Goal: Transaction & Acquisition: Purchase product/service

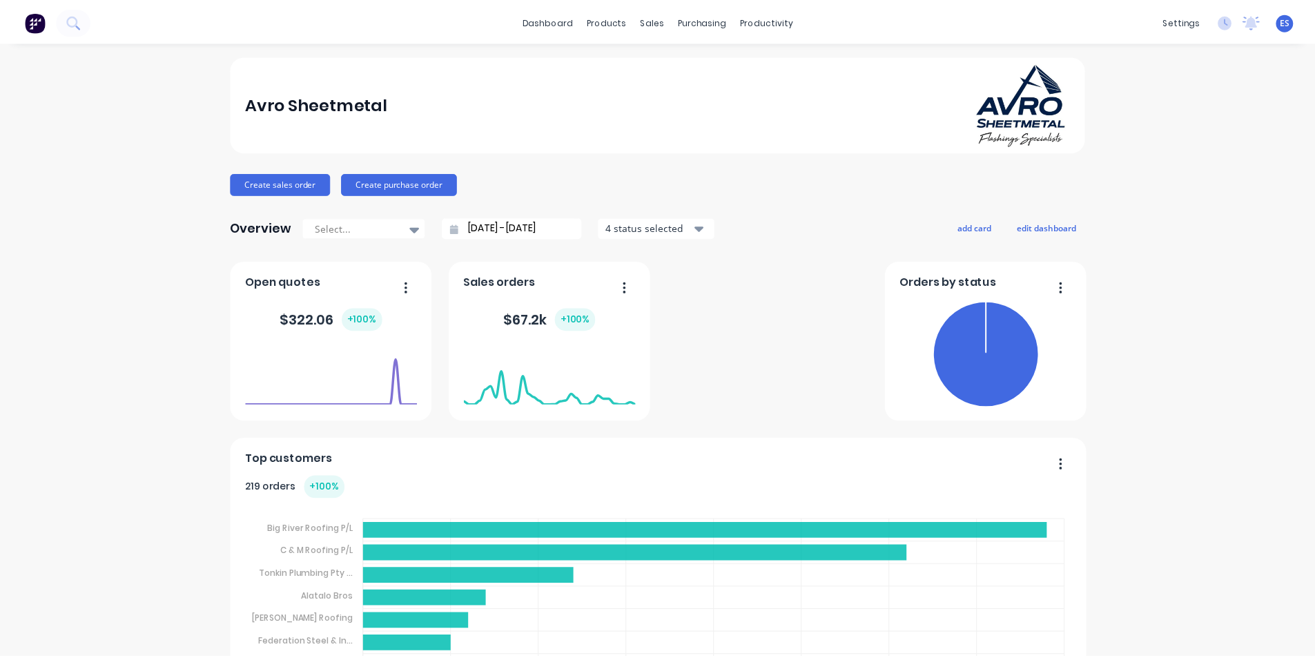
scroll to position [138, 0]
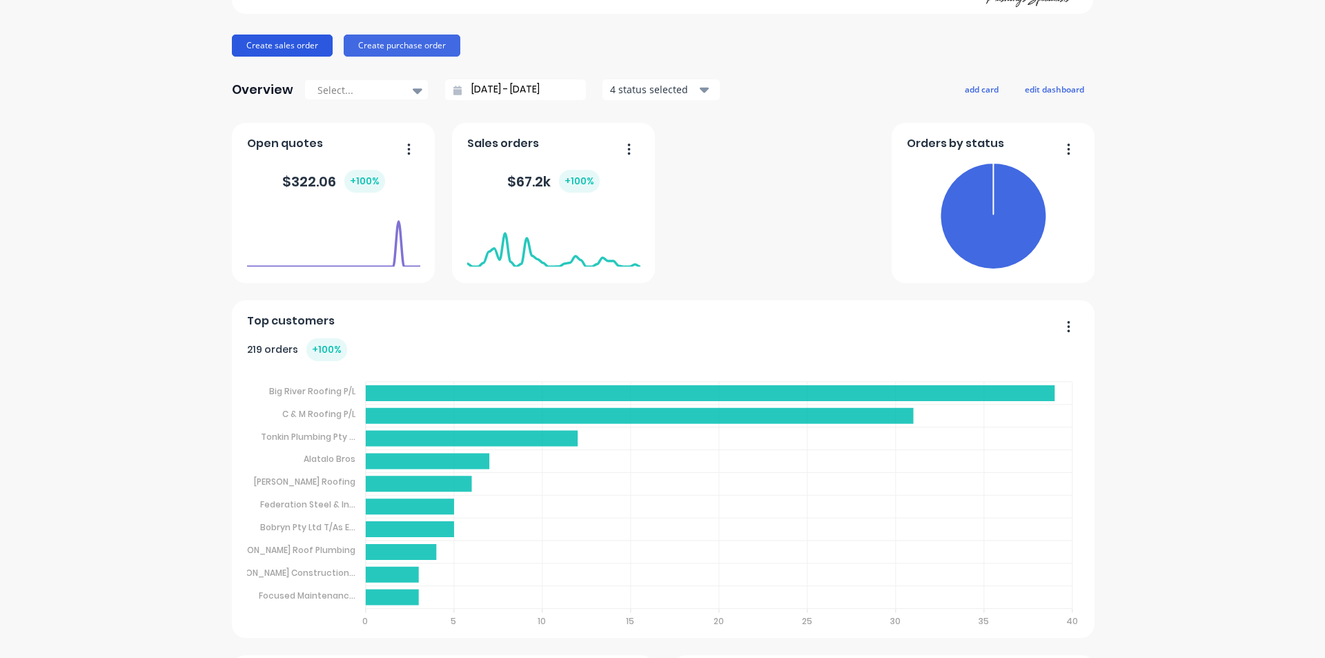
click at [296, 39] on button "Create sales order" at bounding box center [282, 46] width 101 height 22
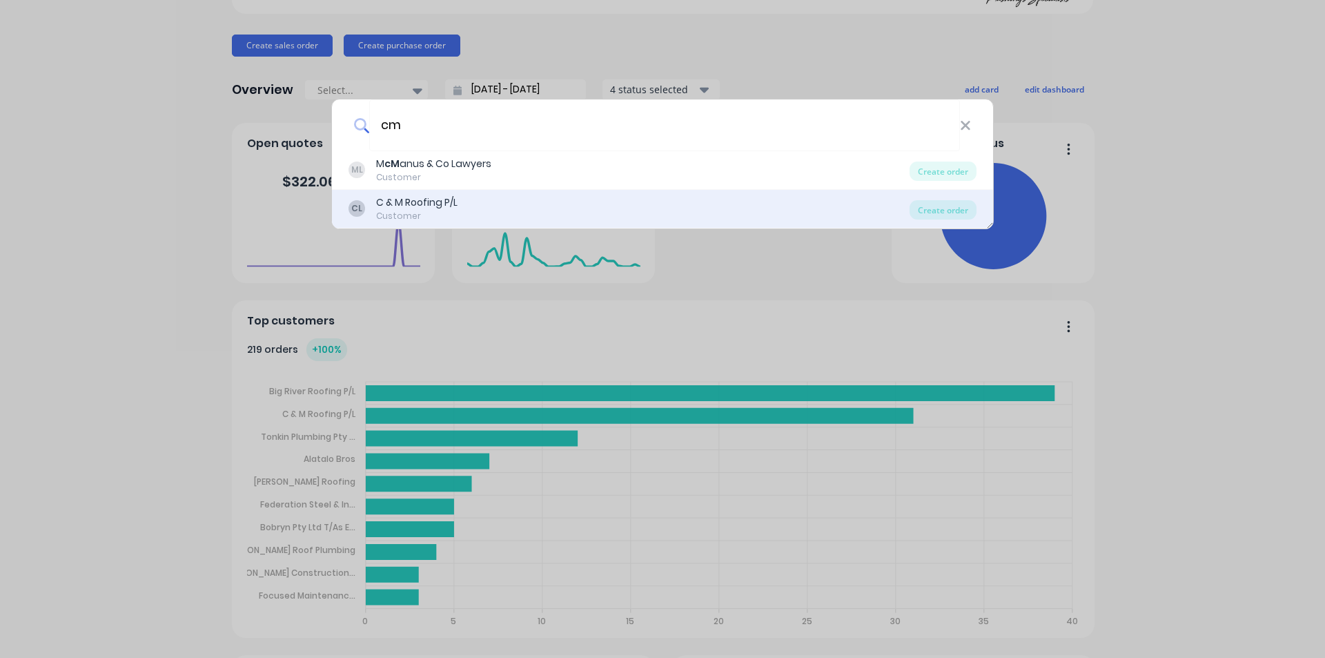
type input "cm"
click at [456, 206] on div "C & M Roofing P/L" at bounding box center [416, 202] width 81 height 14
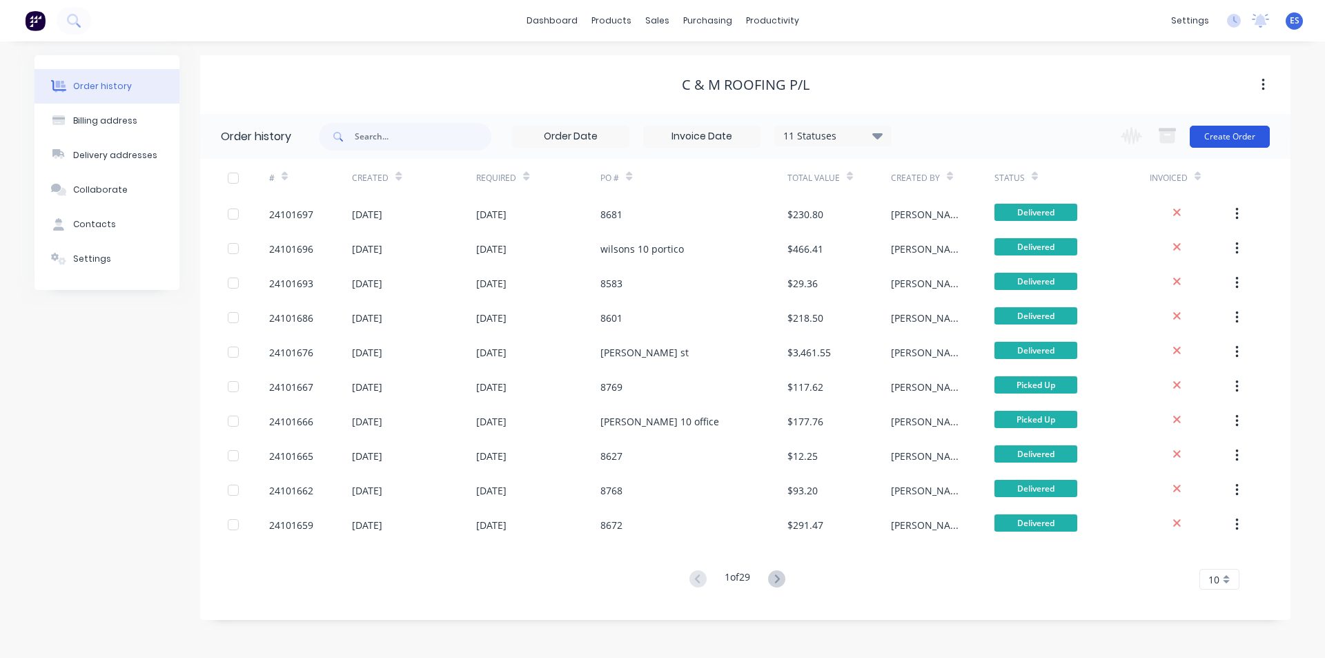
click at [1247, 131] on button "Create Order" at bounding box center [1230, 137] width 80 height 22
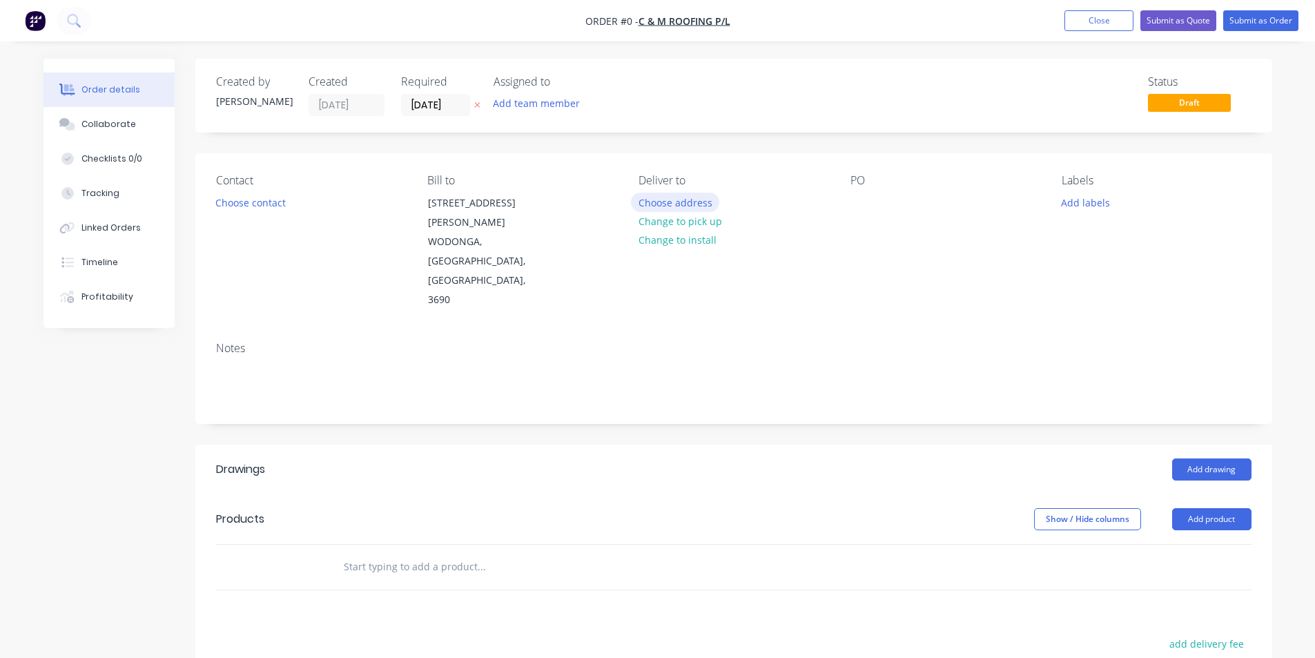
click at [696, 207] on button "Choose address" at bounding box center [675, 202] width 88 height 19
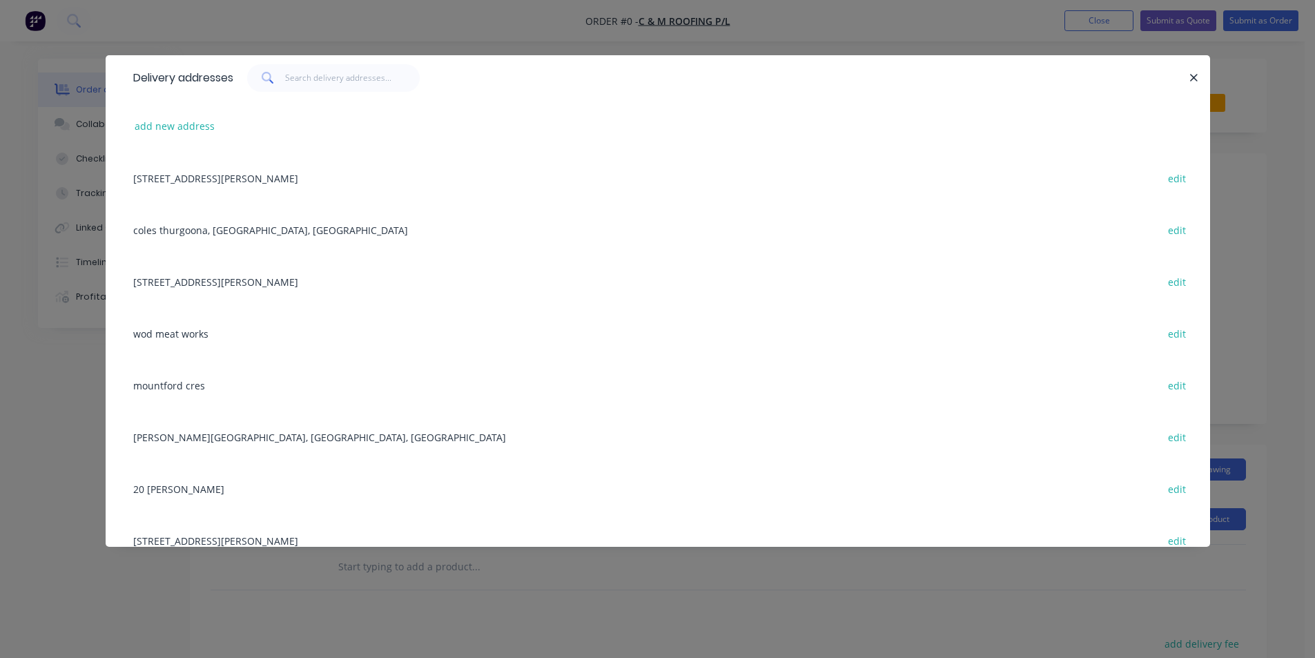
click at [375, 180] on div "[STREET_ADDRESS][PERSON_NAME] edit" at bounding box center [657, 178] width 1063 height 52
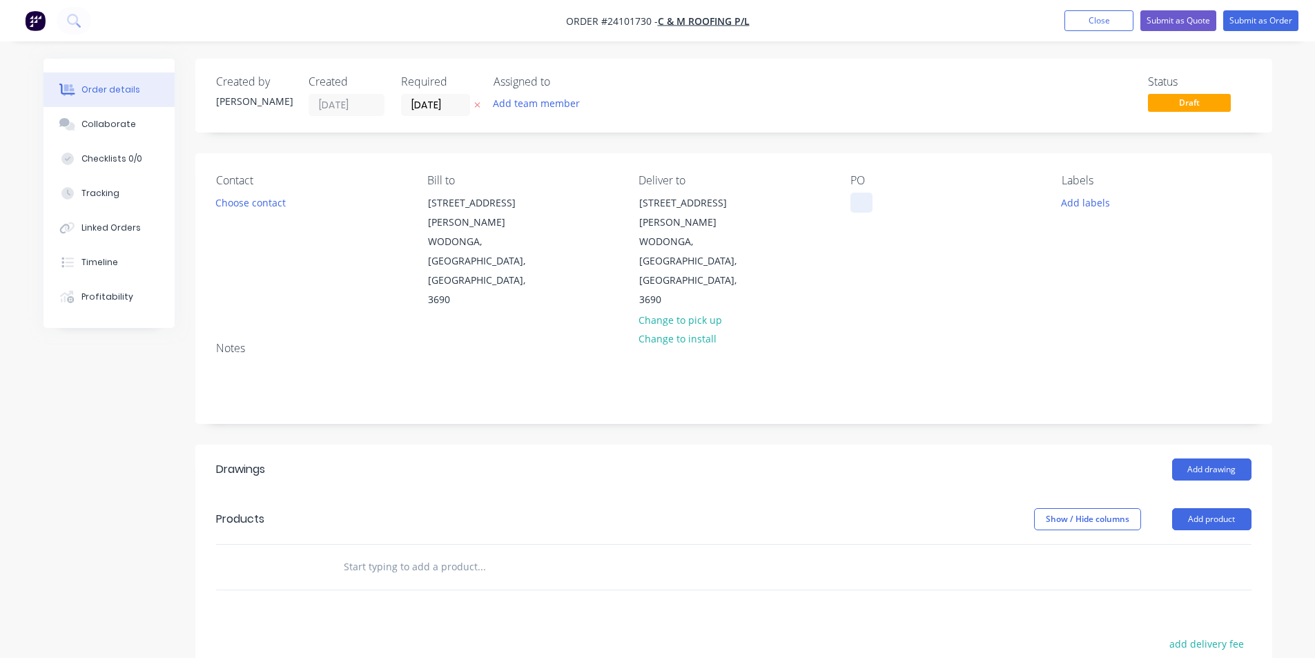
click at [853, 197] on div at bounding box center [861, 203] width 22 height 20
click at [1182, 458] on button "Add drawing" at bounding box center [1211, 469] width 79 height 22
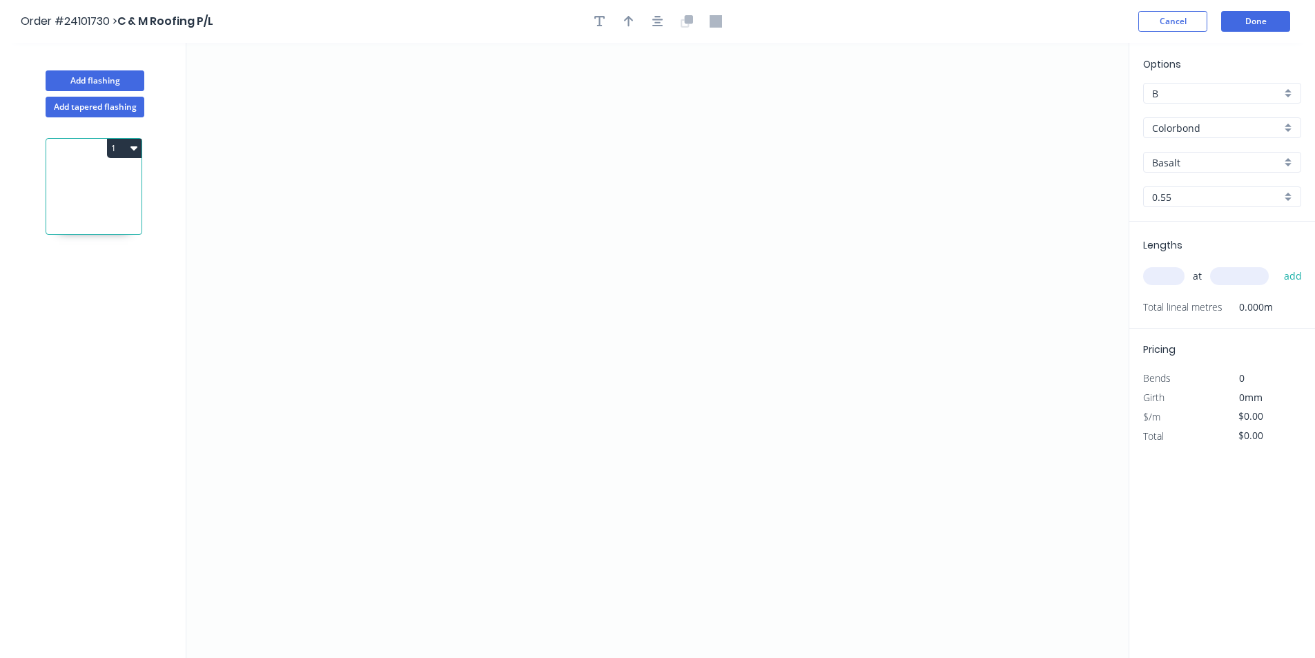
click at [1188, 160] on input "Basalt" at bounding box center [1216, 162] width 129 height 14
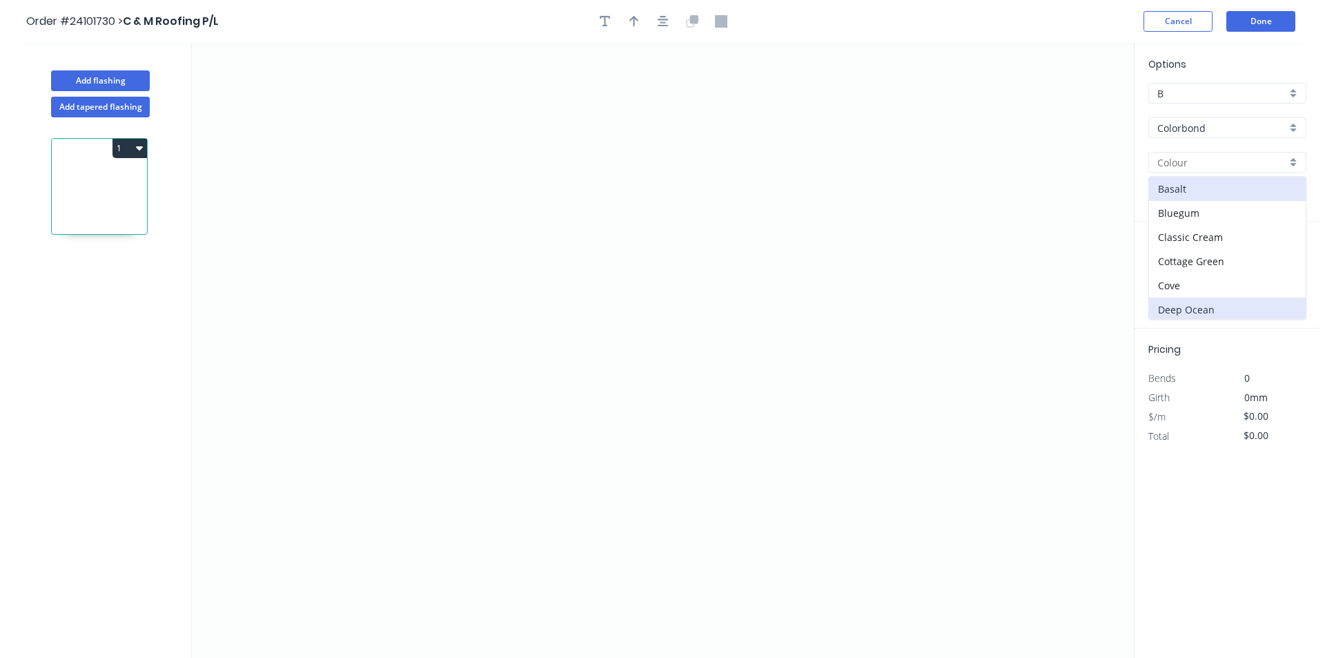
scroll to position [69, 0]
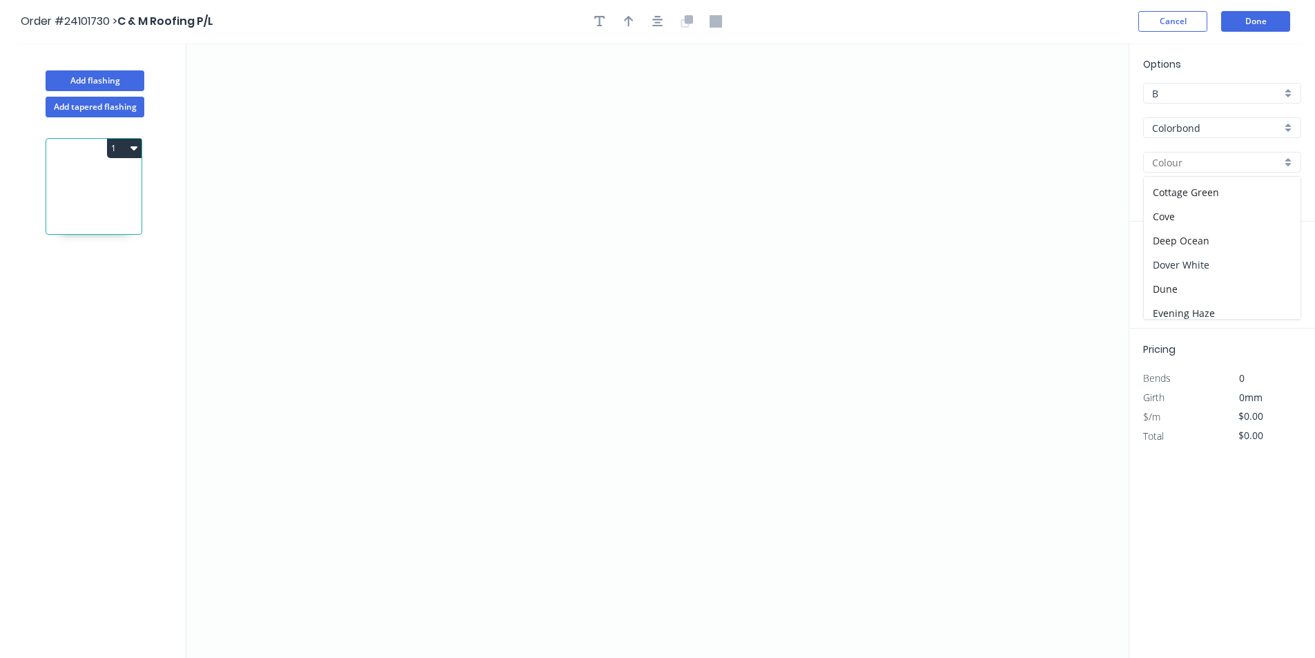
click at [1201, 275] on div "Dover White" at bounding box center [1222, 265] width 157 height 24
type input "Dover White"
click at [831, 259] on icon "0" at bounding box center [657, 350] width 942 height 615
click at [810, 237] on icon "0" at bounding box center [657, 350] width 942 height 615
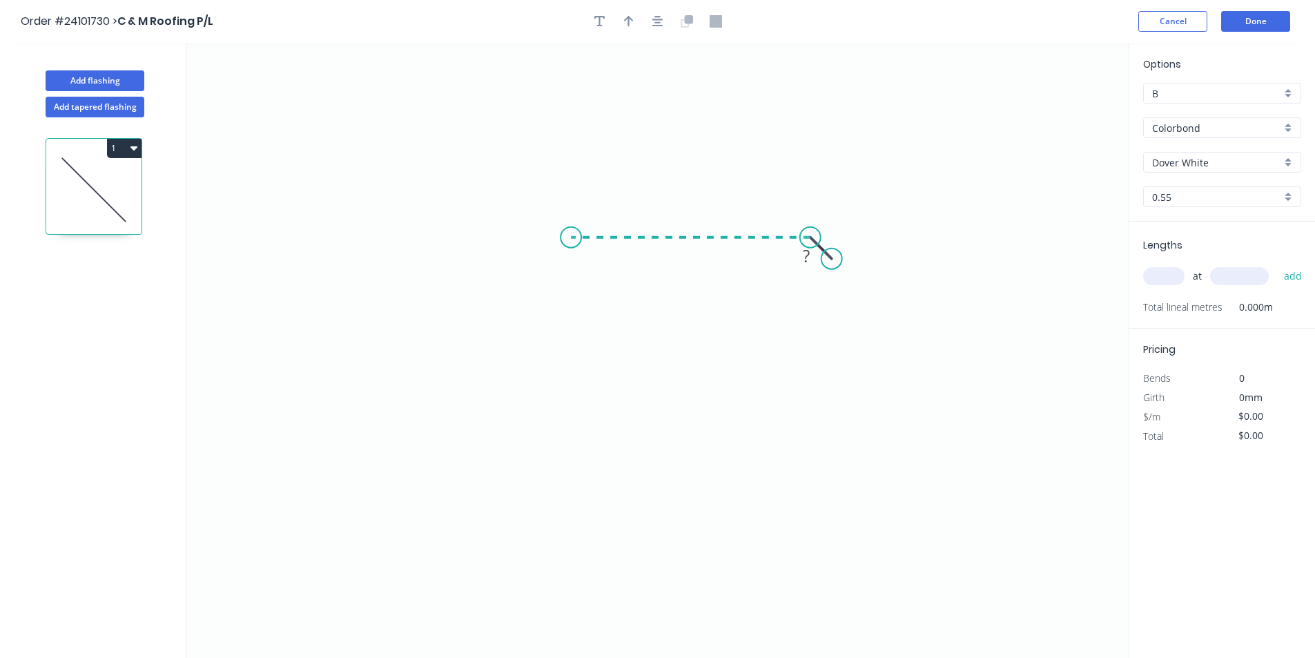
click at [571, 233] on icon "0 ?" at bounding box center [657, 350] width 942 height 615
click at [568, 440] on icon "0 ? ?" at bounding box center [657, 350] width 942 height 615
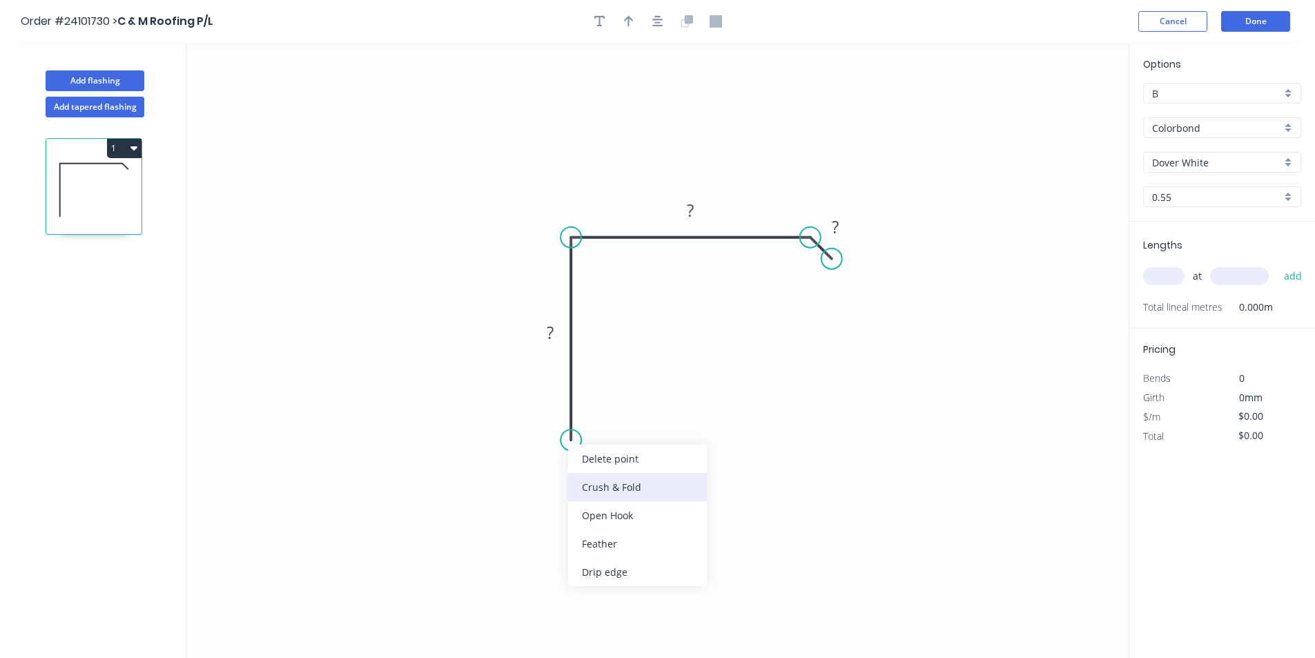
click at [605, 482] on div "Crush & Fold" at bounding box center [637, 487] width 139 height 28
click at [551, 318] on rect at bounding box center [550, 332] width 45 height 28
click at [552, 324] on tspan "?" at bounding box center [550, 332] width 7 height 23
click at [691, 208] on tspan "?" at bounding box center [690, 210] width 7 height 23
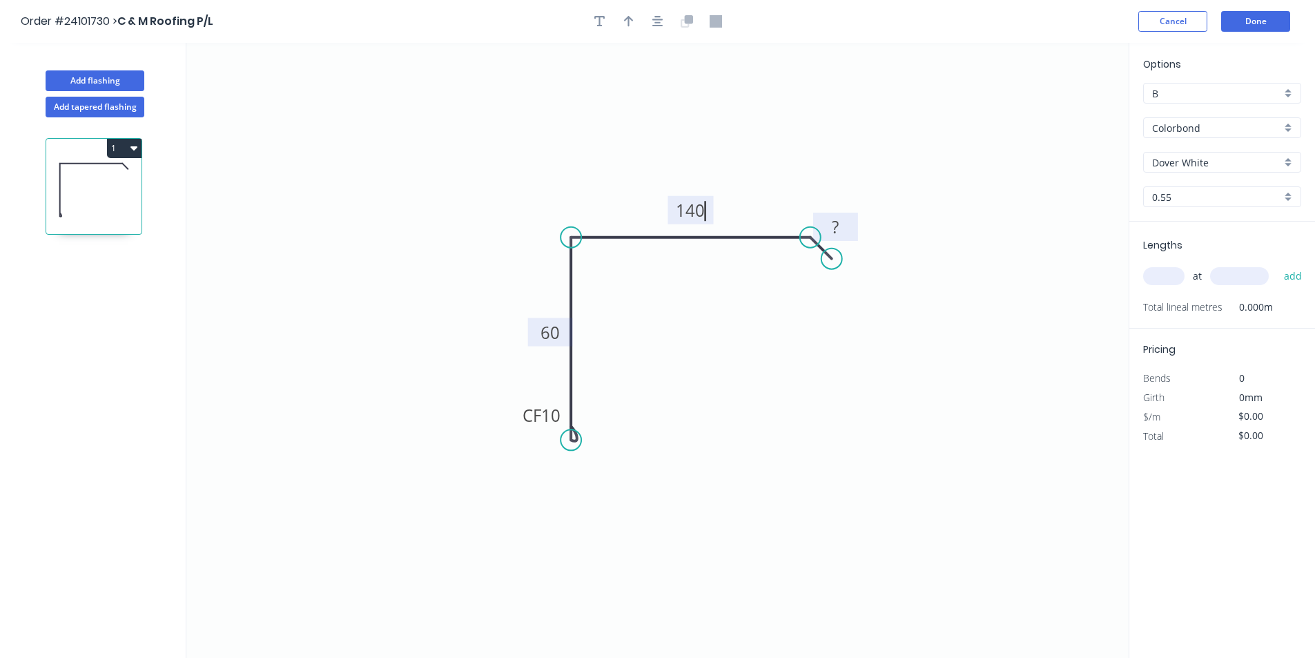
click at [841, 227] on rect at bounding box center [835, 227] width 28 height 19
click at [1184, 276] on div "at add" at bounding box center [1223, 275] width 161 height 23
type input "$11.14"
click at [1177, 278] on input "text" at bounding box center [1163, 276] width 41 height 18
type input "1"
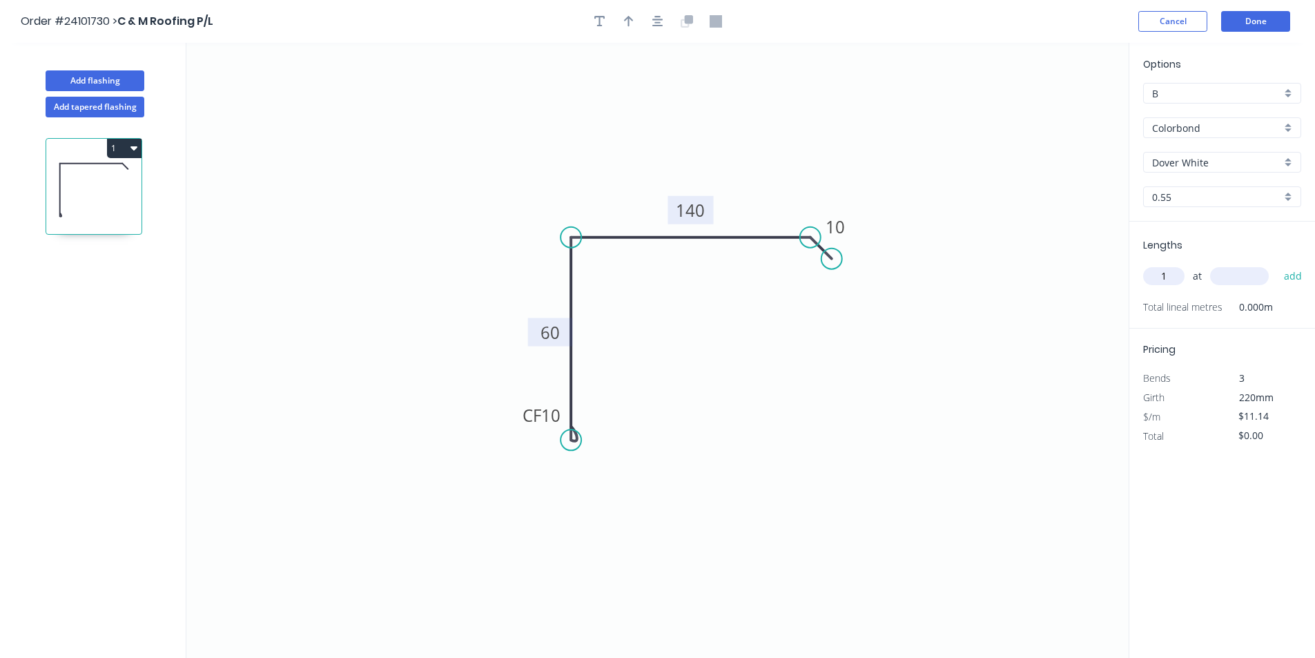
click at [1236, 275] on input "text" at bounding box center [1239, 276] width 59 height 18
type input "900"
click at [1277, 264] on button "add" at bounding box center [1293, 275] width 32 height 23
type input "$10.03"
click at [1269, 21] on button "Done" at bounding box center [1255, 21] width 69 height 21
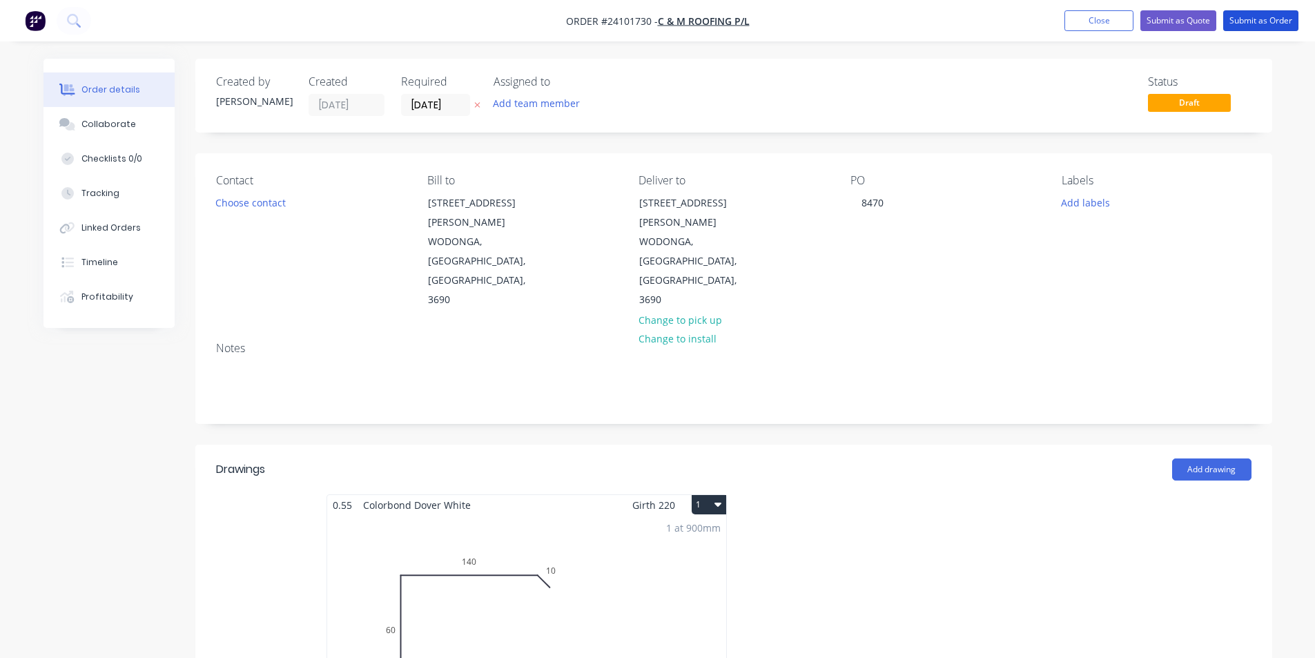
click at [1269, 21] on button "Submit as Order" at bounding box center [1260, 20] width 75 height 21
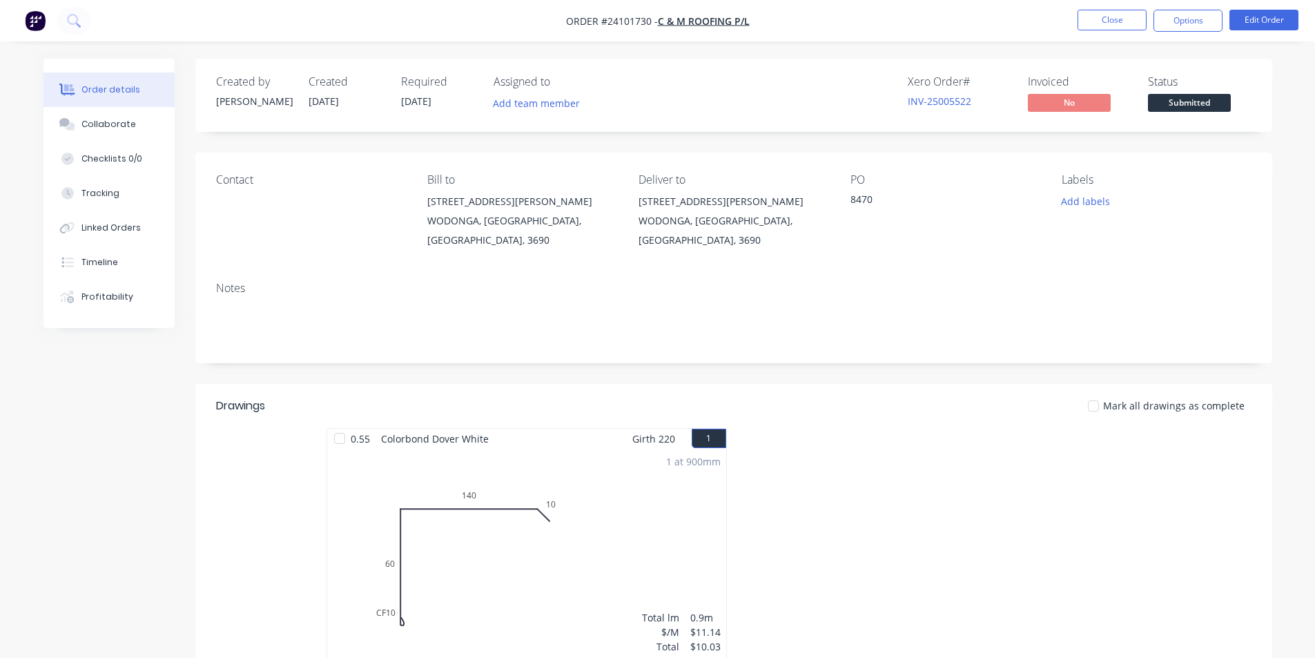
click at [35, 22] on img "button" at bounding box center [35, 20] width 21 height 21
